Goal: Task Accomplishment & Management: Use online tool/utility

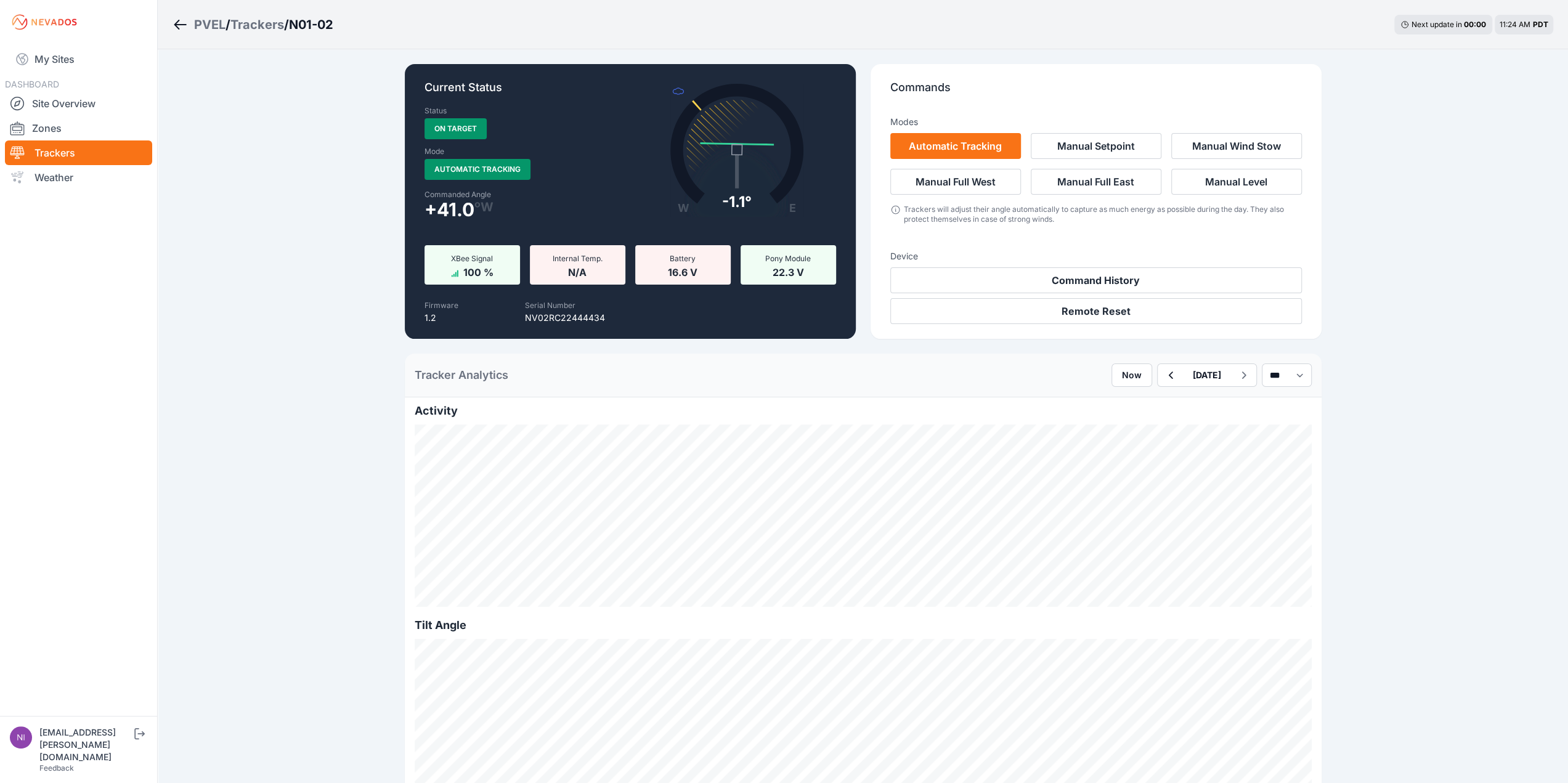
click at [269, 24] on div "Trackers" at bounding box center [257, 24] width 54 height 17
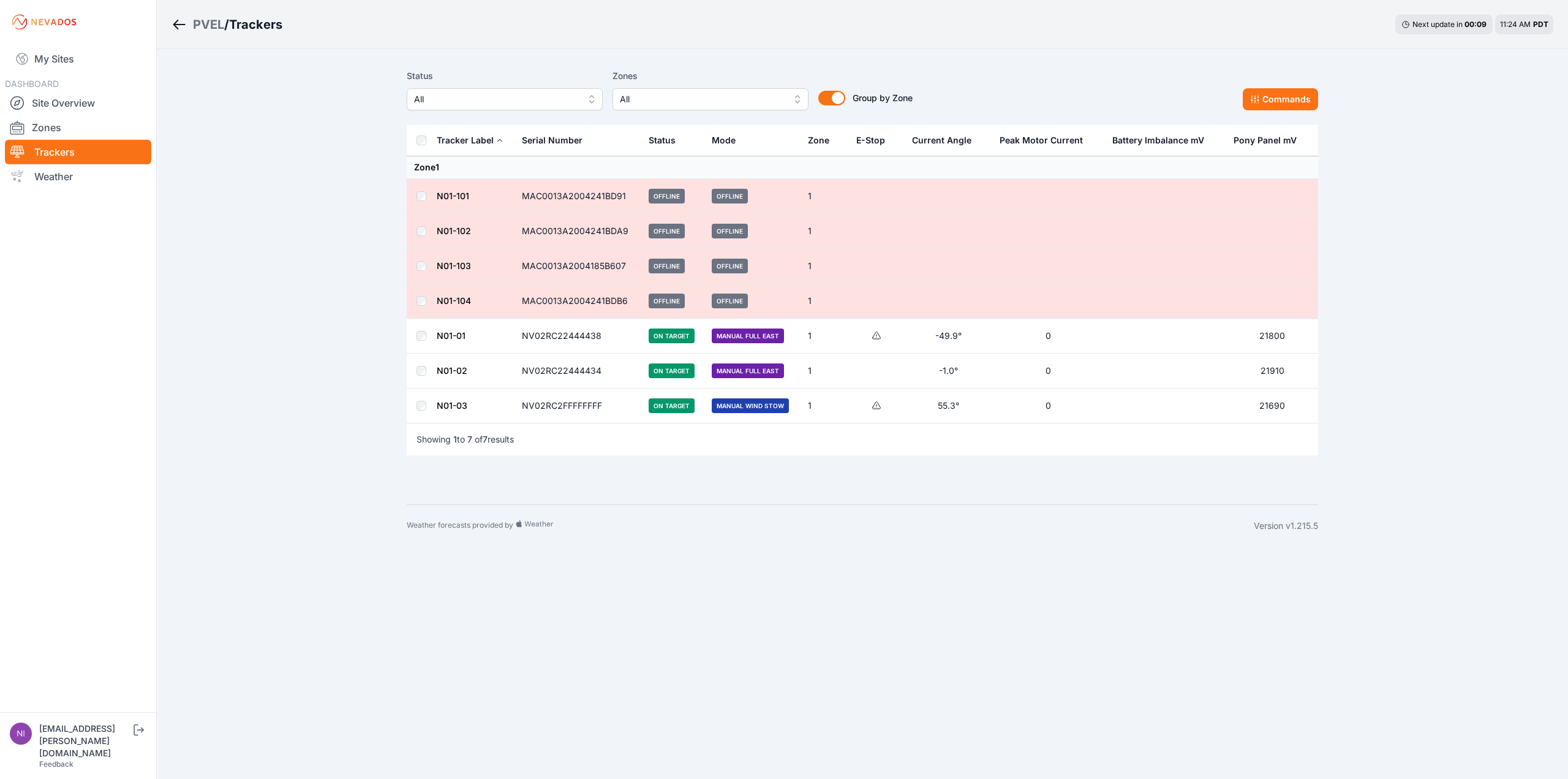
click at [583, 334] on td "NV02RC22444438" at bounding box center [578, 336] width 127 height 35
click at [450, 335] on link "N01-01" at bounding box center [452, 335] width 29 height 11
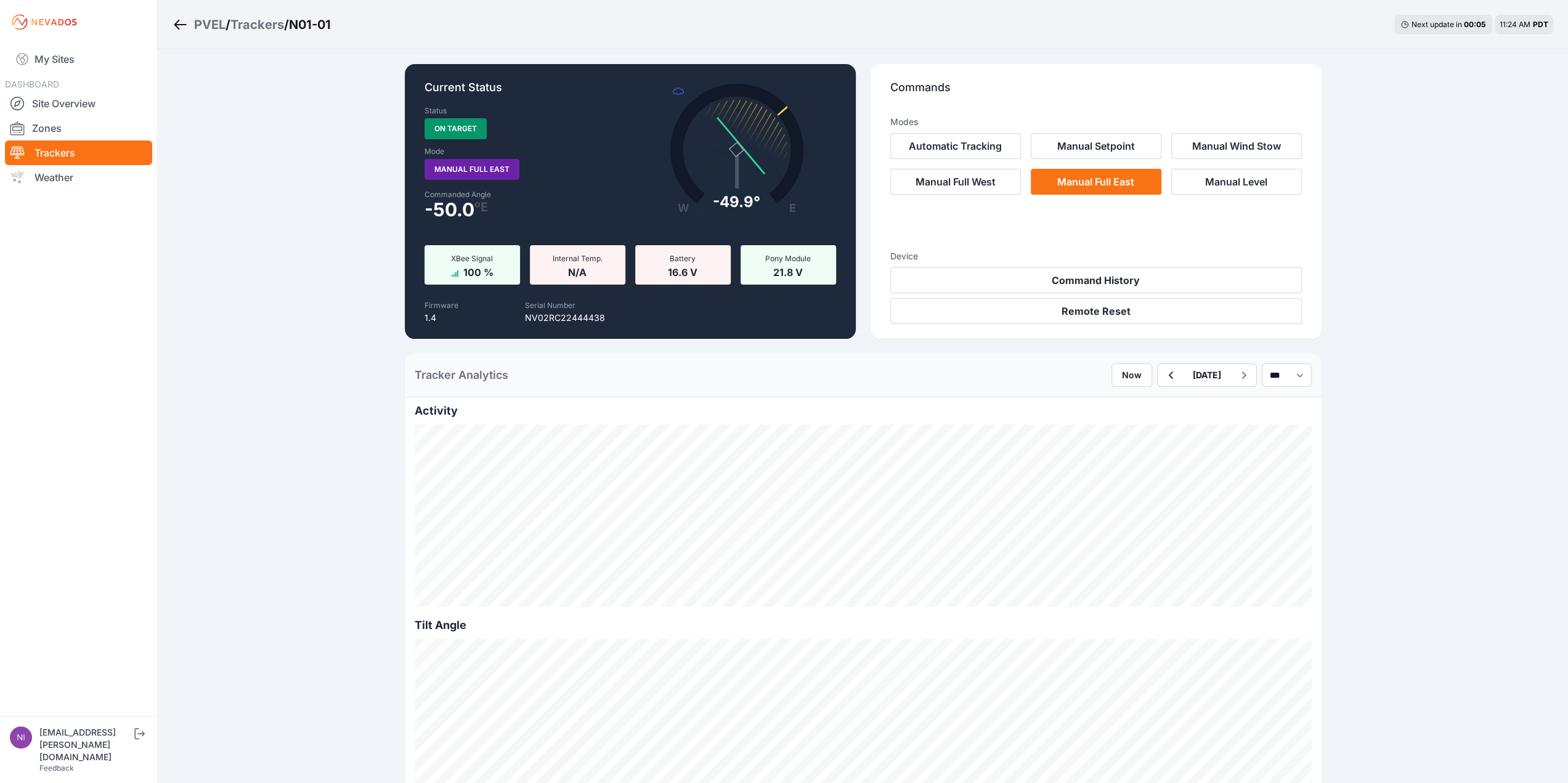
click at [255, 28] on div "Trackers" at bounding box center [257, 24] width 54 height 17
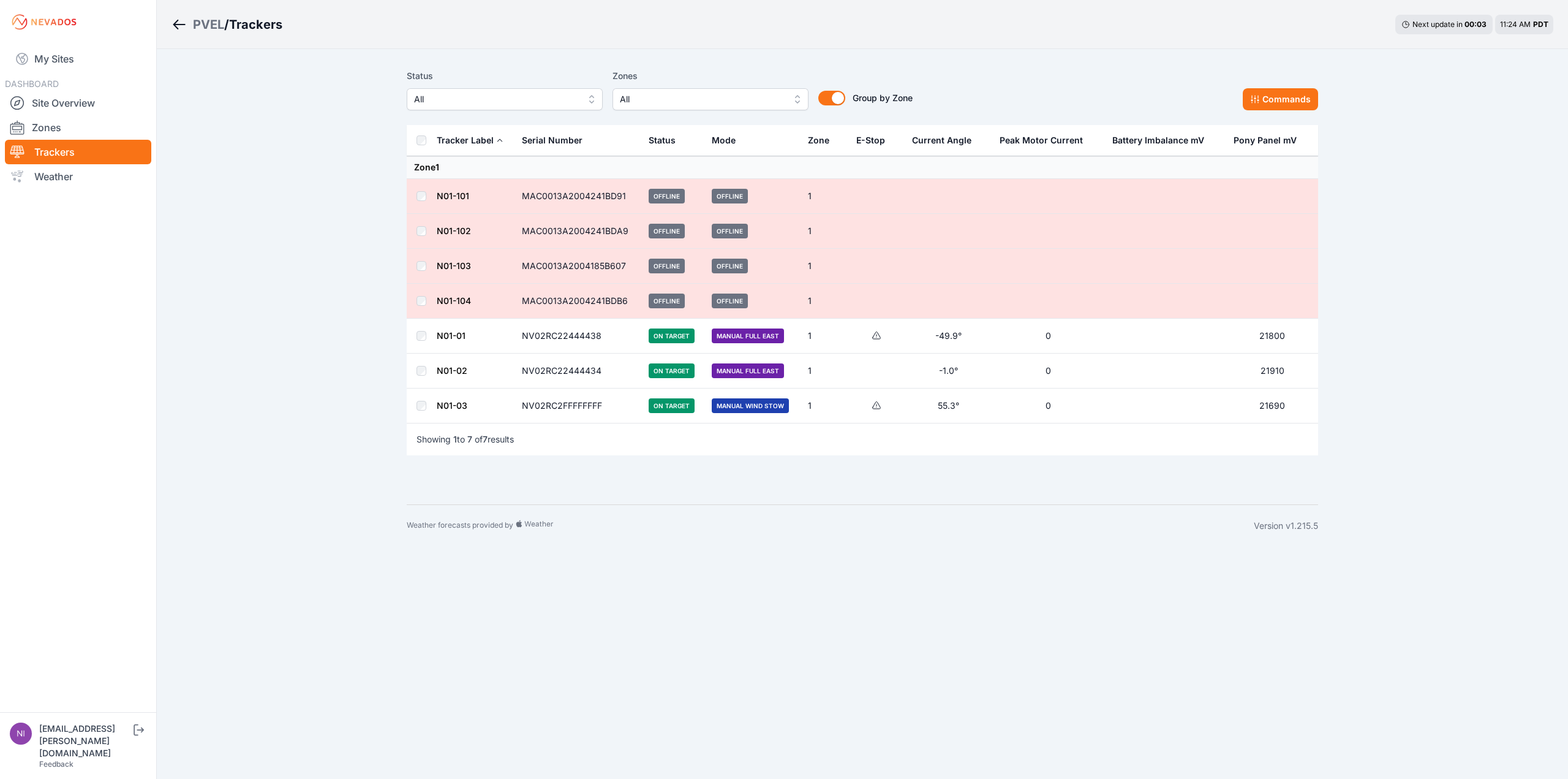
click at [450, 369] on link "N01-02" at bounding box center [453, 370] width 31 height 11
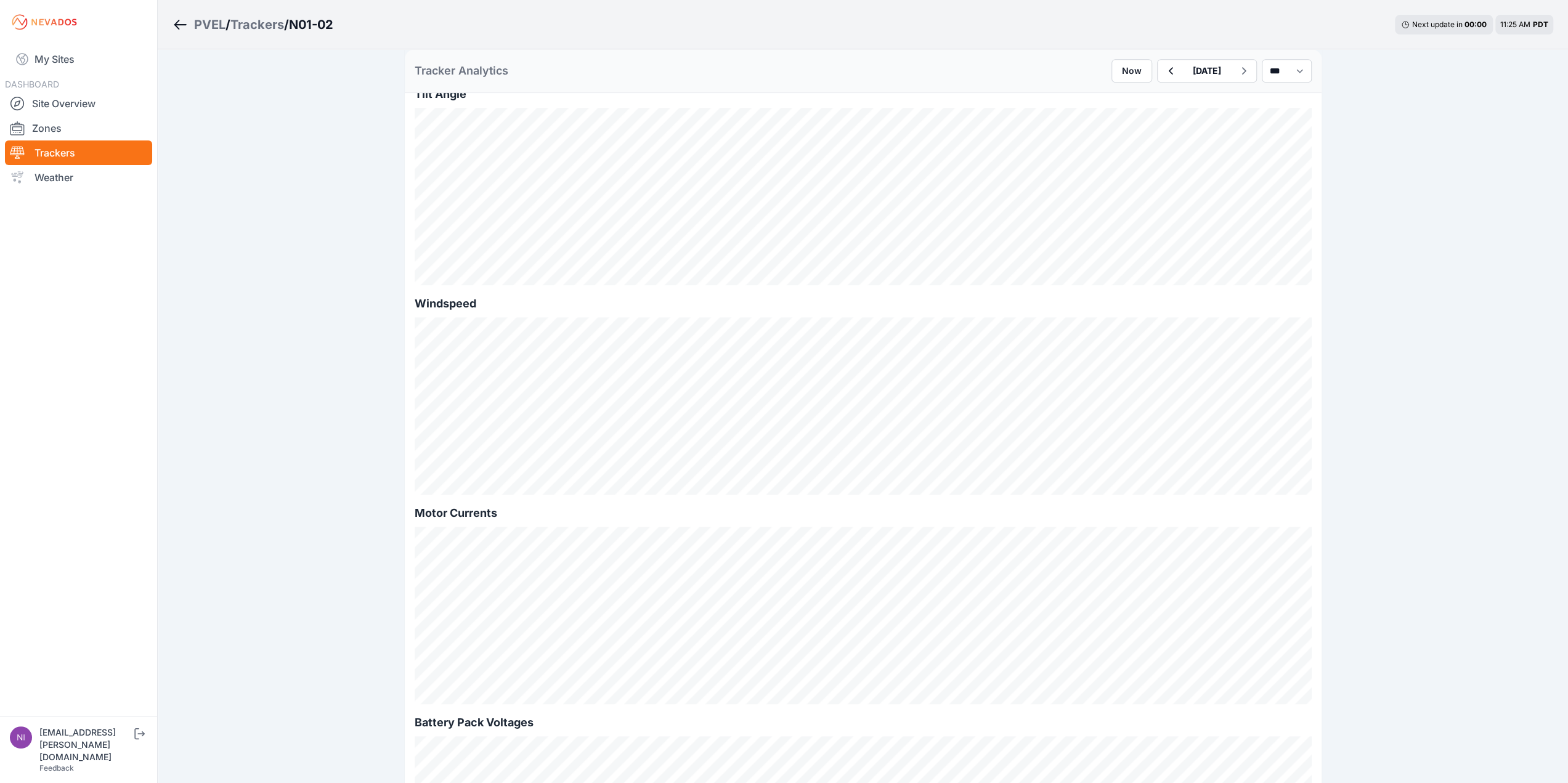
scroll to position [161, 0]
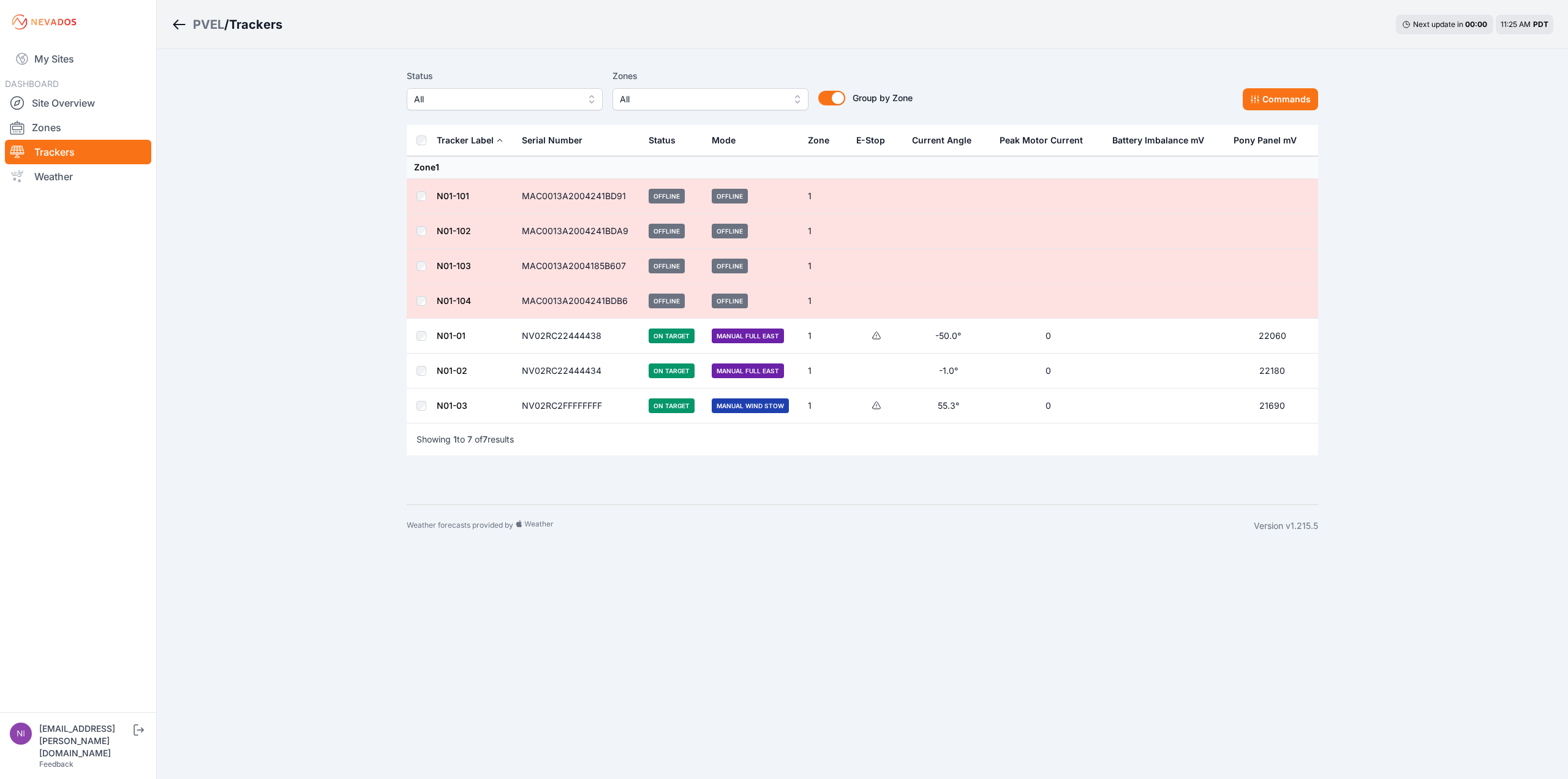
click at [462, 403] on link "N01-03" at bounding box center [453, 405] width 31 height 11
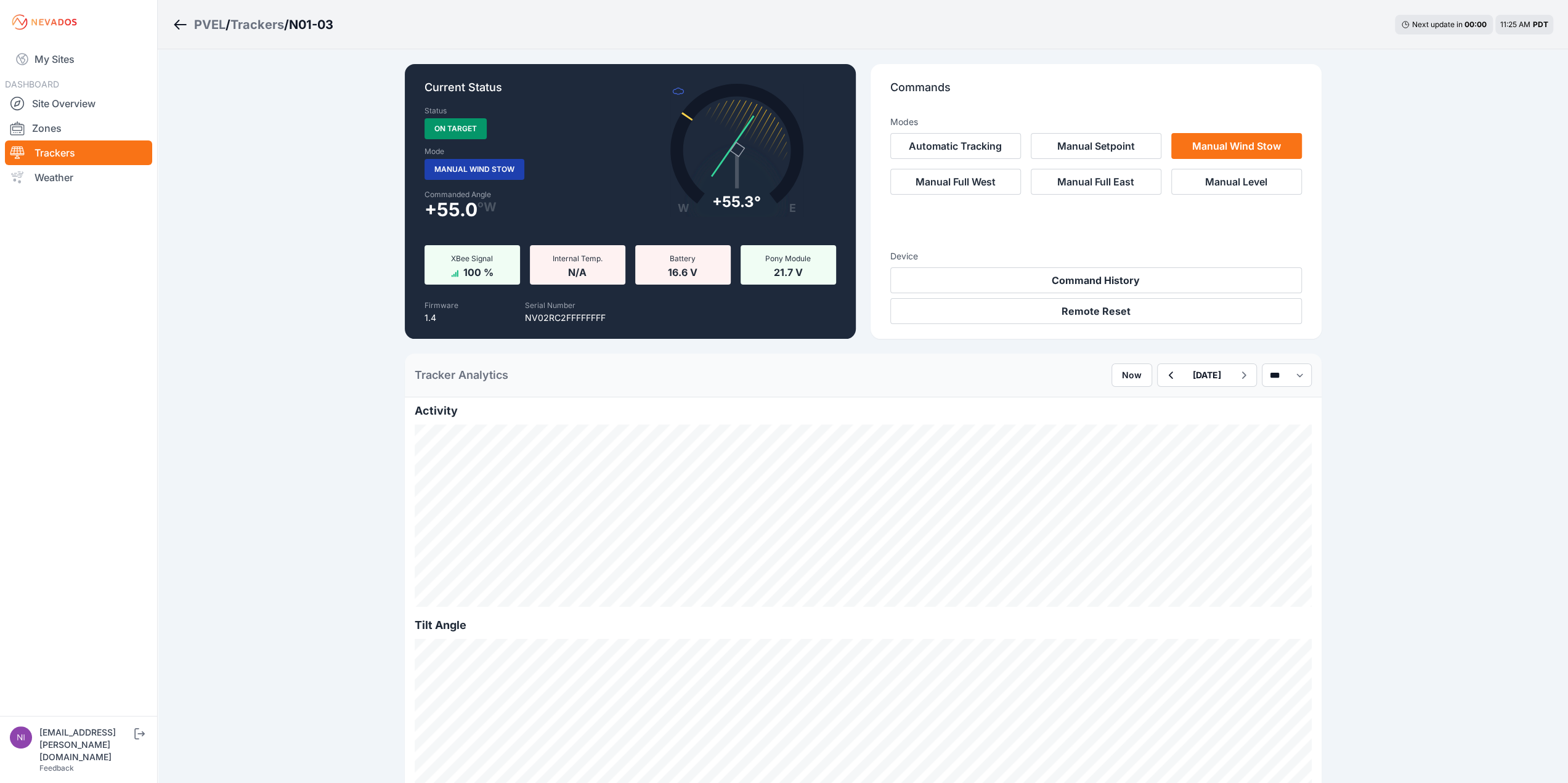
click at [260, 24] on div "Trackers" at bounding box center [257, 24] width 54 height 17
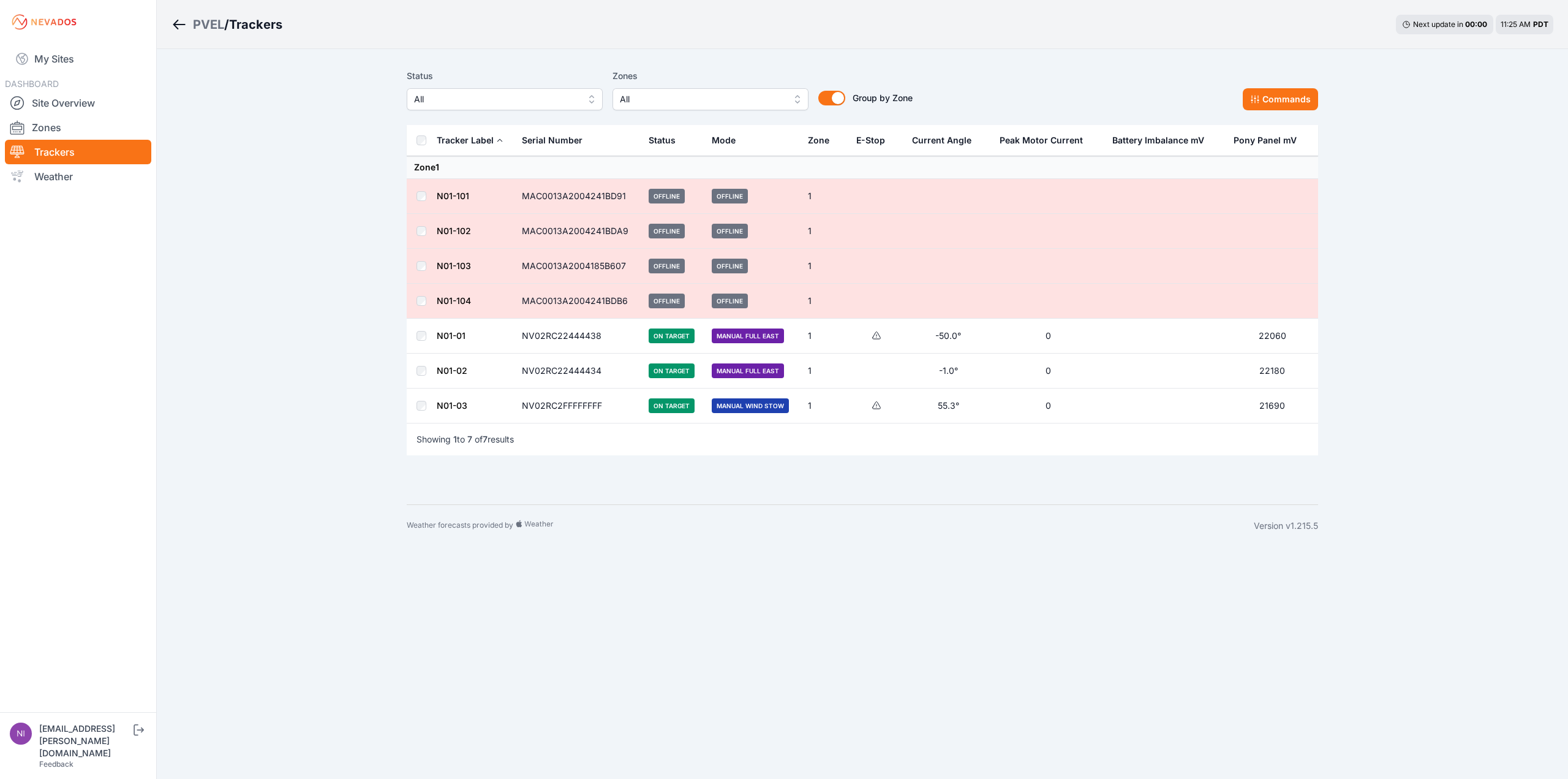
click at [457, 367] on link "N01-02" at bounding box center [453, 370] width 31 height 11
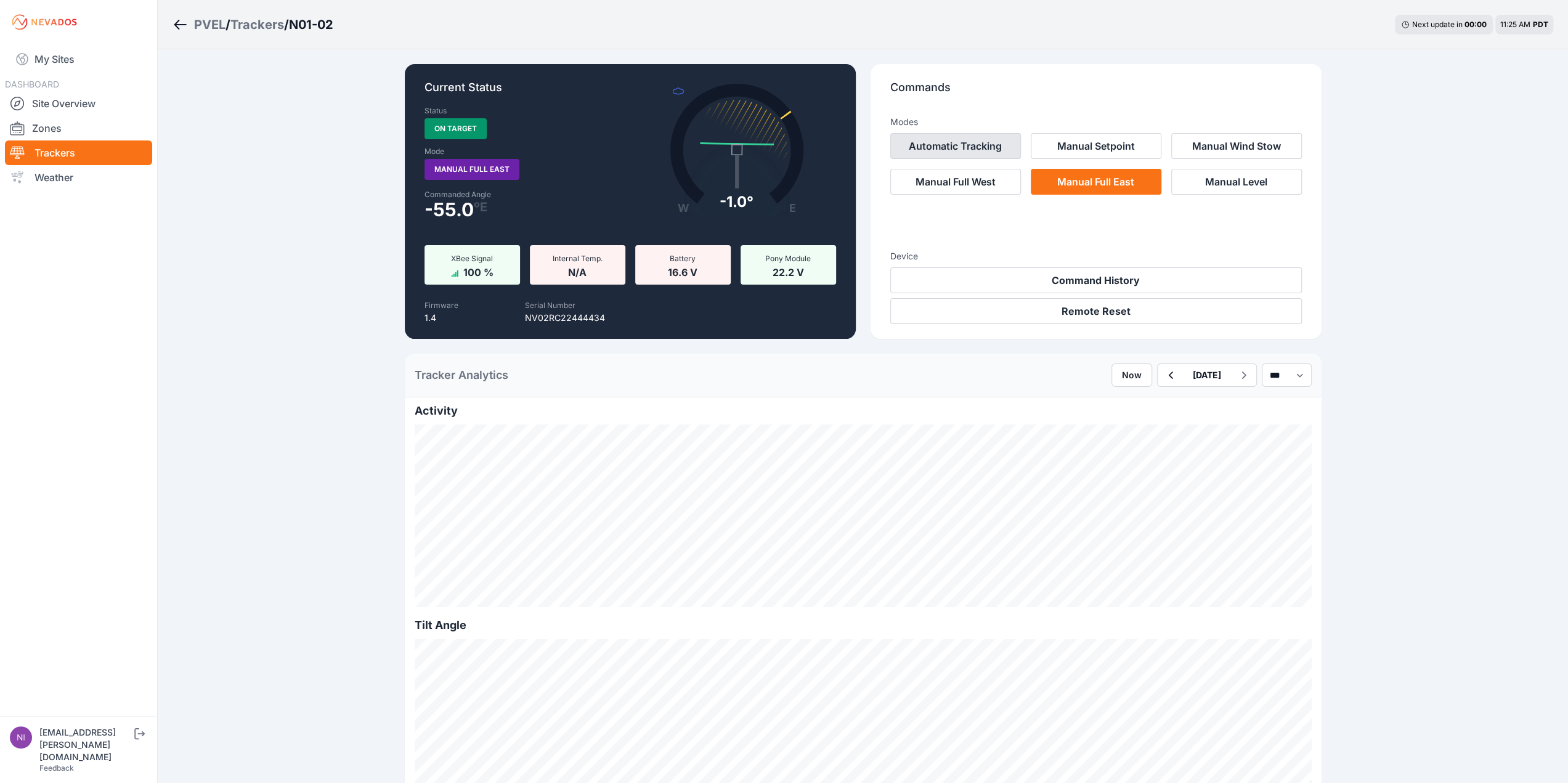
click at [995, 150] on button "Automatic Tracking" at bounding box center [956, 146] width 130 height 26
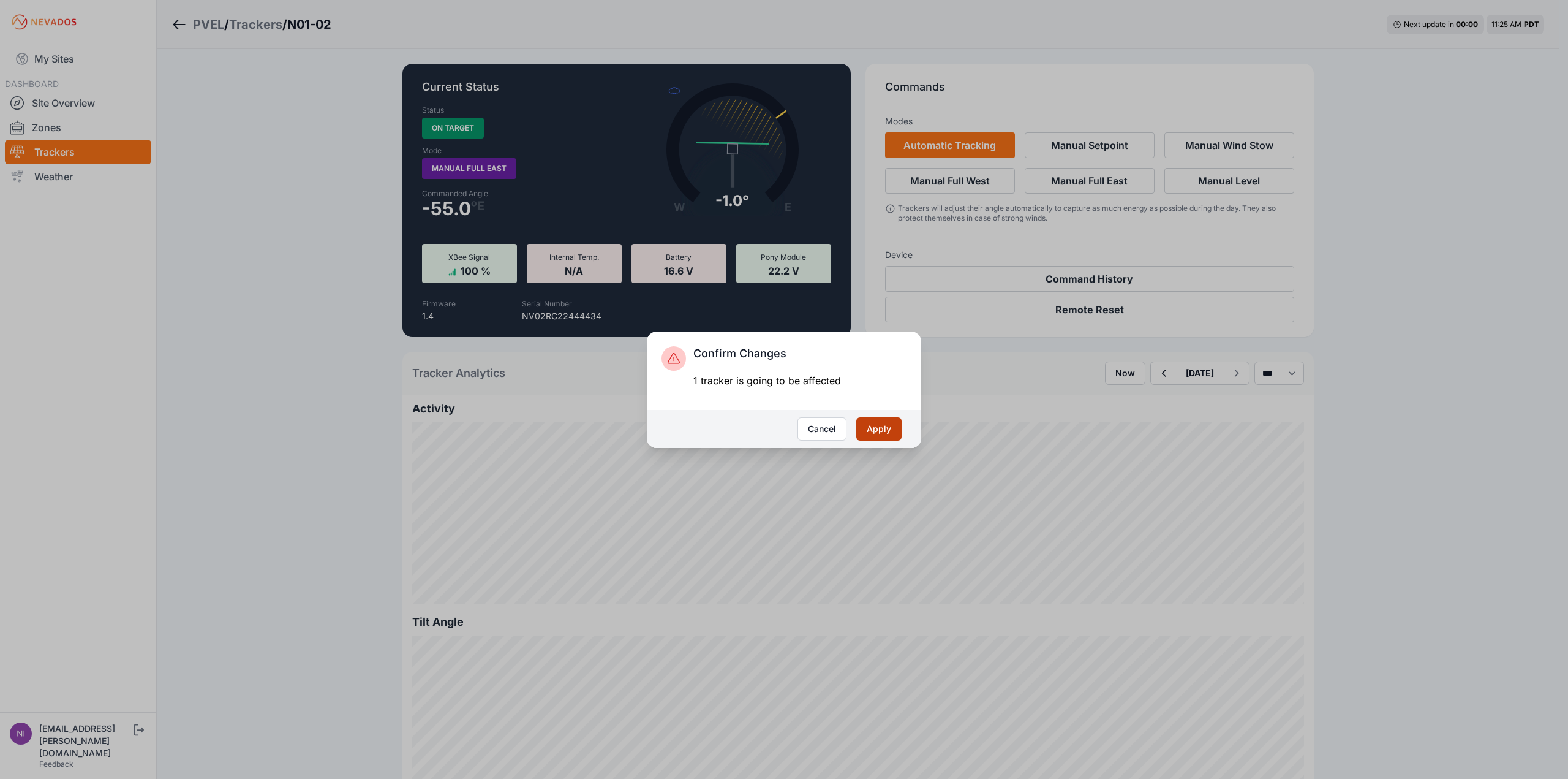
click at [890, 430] on button "Apply" at bounding box center [879, 428] width 45 height 23
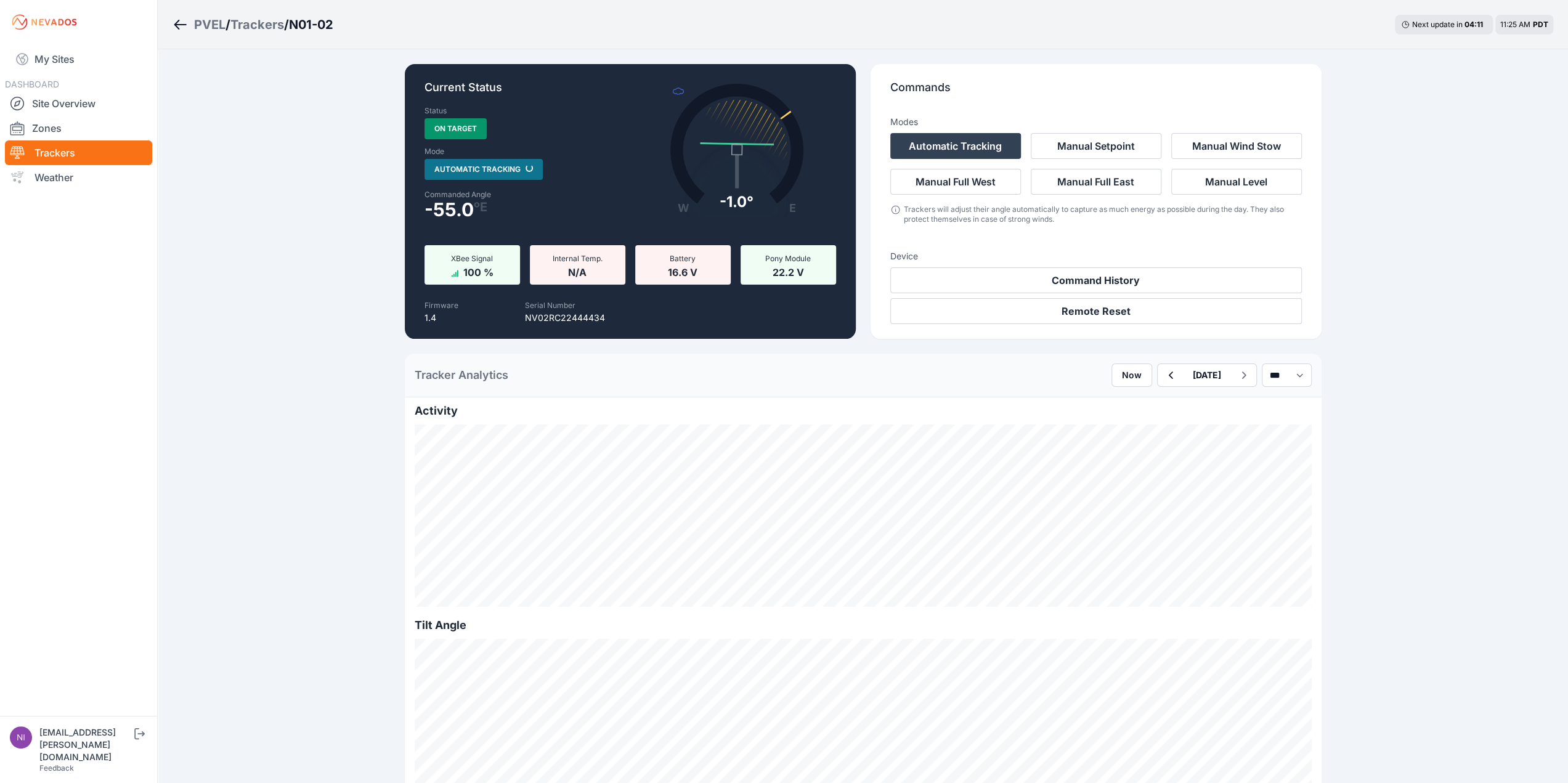
click at [262, 22] on div "Trackers" at bounding box center [257, 24] width 54 height 17
